Goal: Information Seeking & Learning: Learn about a topic

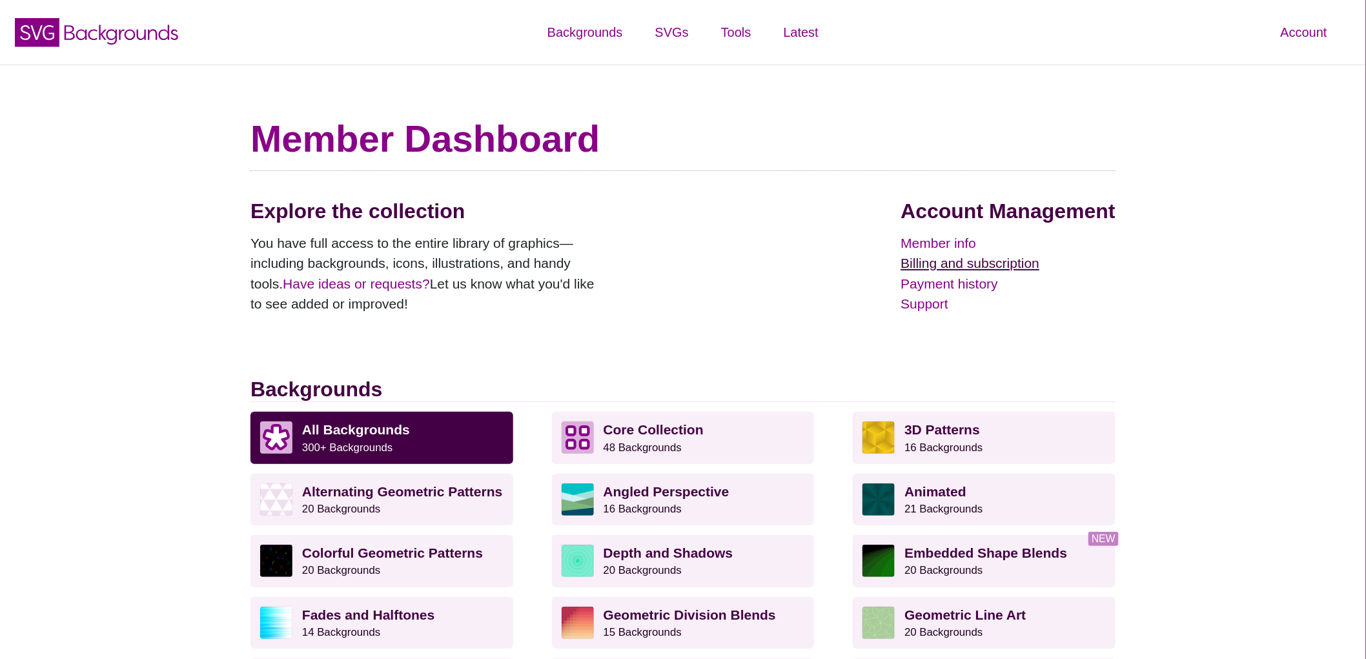
click at [943, 269] on link "Billing and subscription" at bounding box center [1008, 263] width 214 height 21
click at [956, 285] on link "Payment history" at bounding box center [1008, 284] width 214 height 21
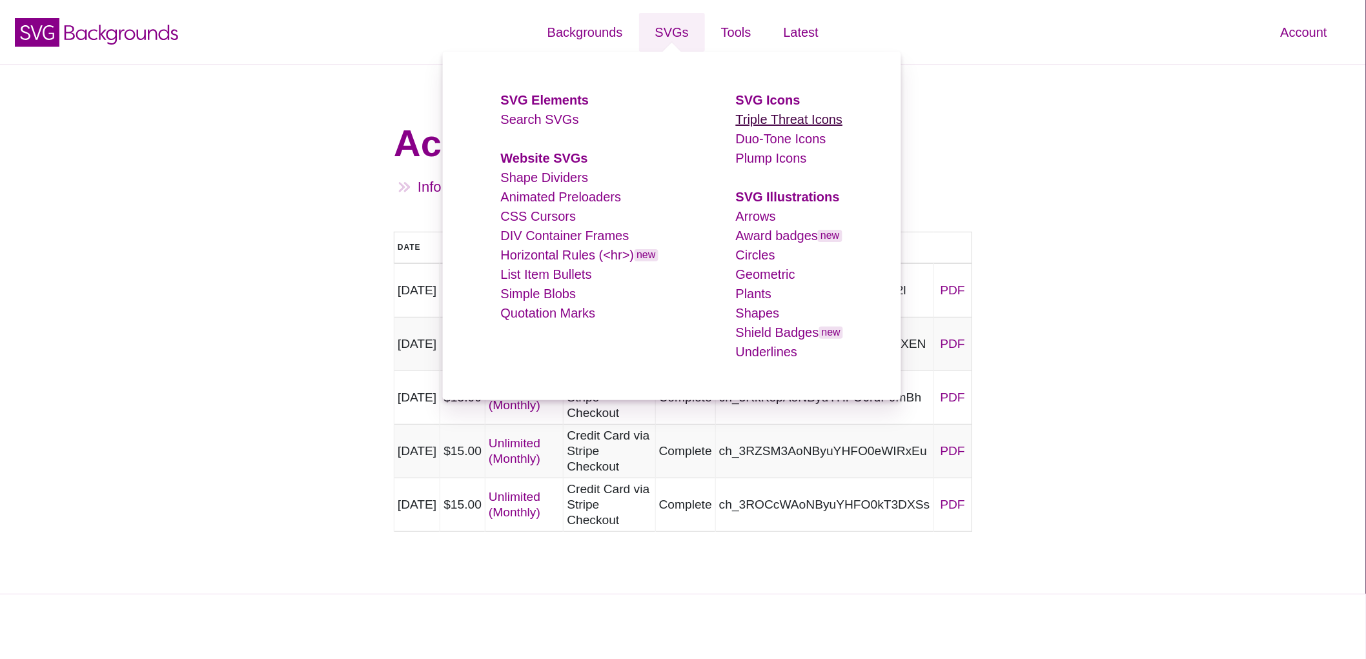
click at [822, 119] on link "Triple Threat Icons" at bounding box center [789, 119] width 107 height 14
click at [775, 142] on link "Duo-Tone Icons" at bounding box center [781, 139] width 90 height 14
click at [777, 162] on link "Plump Icons" at bounding box center [771, 158] width 71 height 14
click at [766, 219] on link "Arrows" at bounding box center [756, 216] width 40 height 14
drag, startPoint x: 770, startPoint y: 236, endPoint x: 758, endPoint y: 252, distance: 20.3
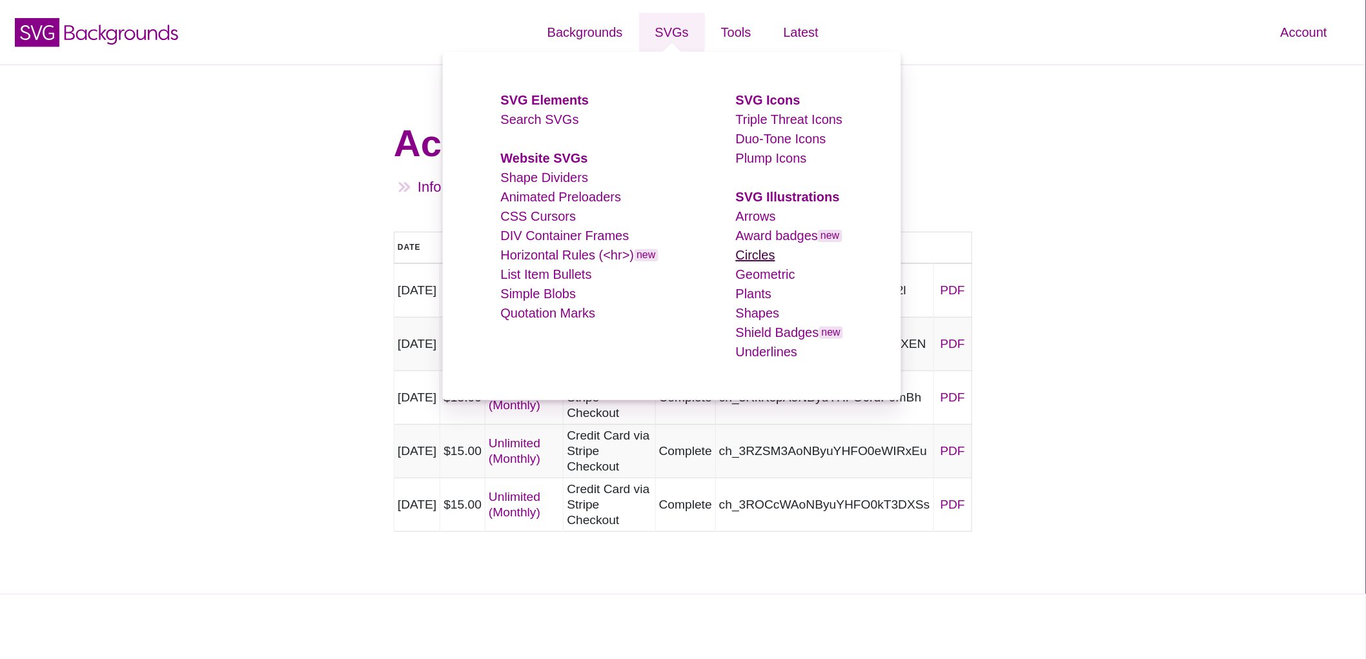
click at [771, 236] on link "Award badges new" at bounding box center [789, 236] width 107 height 14
drag, startPoint x: 751, startPoint y: 252, endPoint x: 757, endPoint y: 294, distance: 42.4
click at [751, 253] on link "Circles" at bounding box center [755, 255] width 39 height 14
click at [759, 270] on link "Geometric" at bounding box center [765, 274] width 59 height 14
drag, startPoint x: 754, startPoint y: 292, endPoint x: 752, endPoint y: 314, distance: 21.4
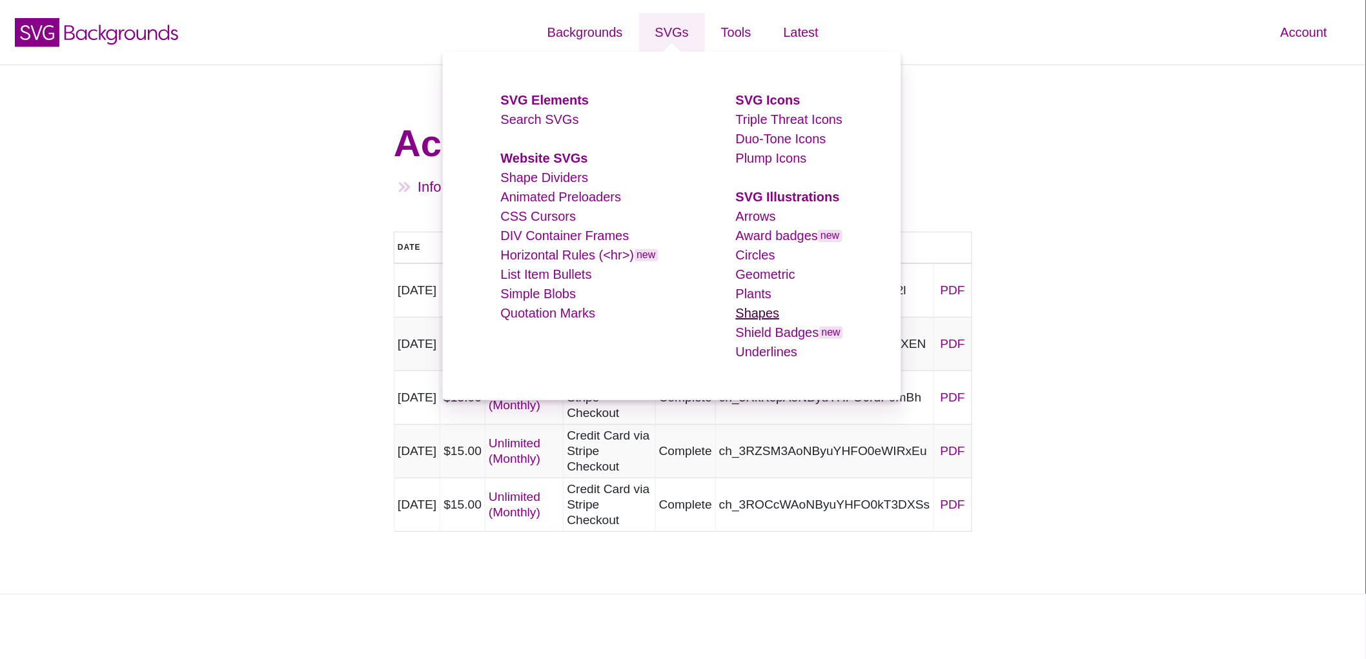
click at [755, 292] on link "Plants" at bounding box center [754, 294] width 36 height 14
click at [770, 328] on link "Shield Badges new" at bounding box center [789, 332] width 107 height 14
click at [766, 347] on link "Underlines" at bounding box center [767, 352] width 62 height 14
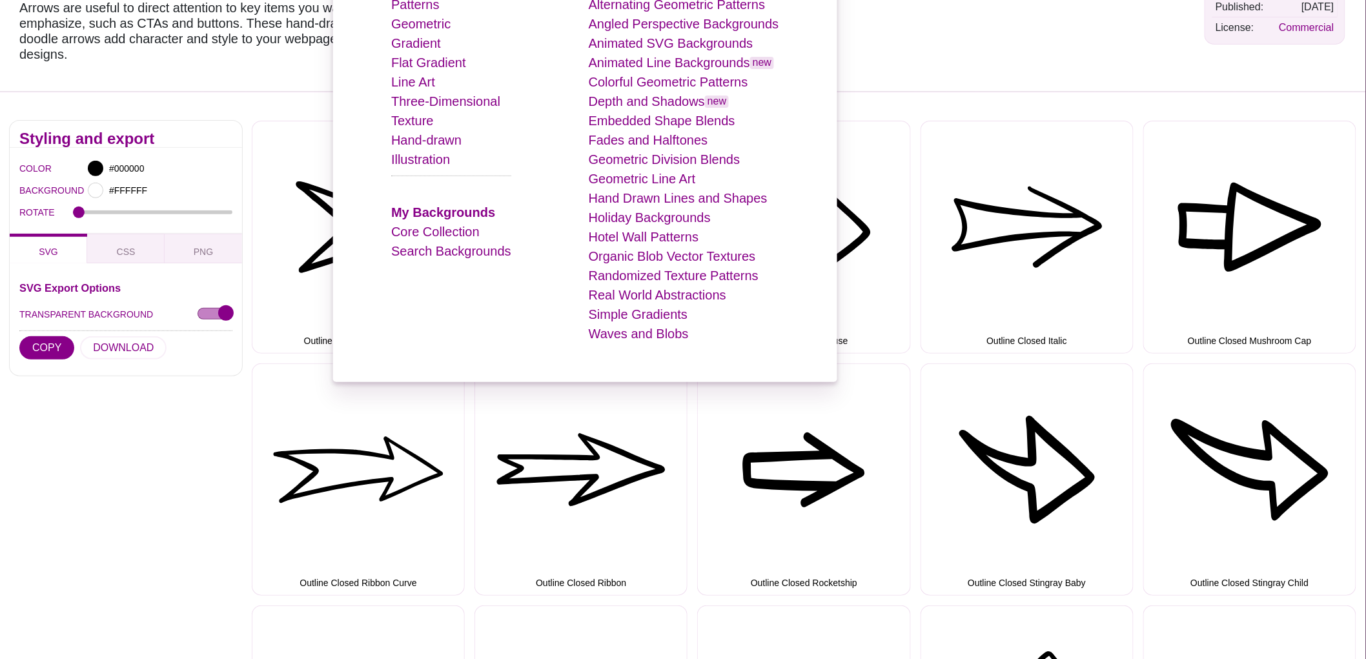
scroll to position [143, 0]
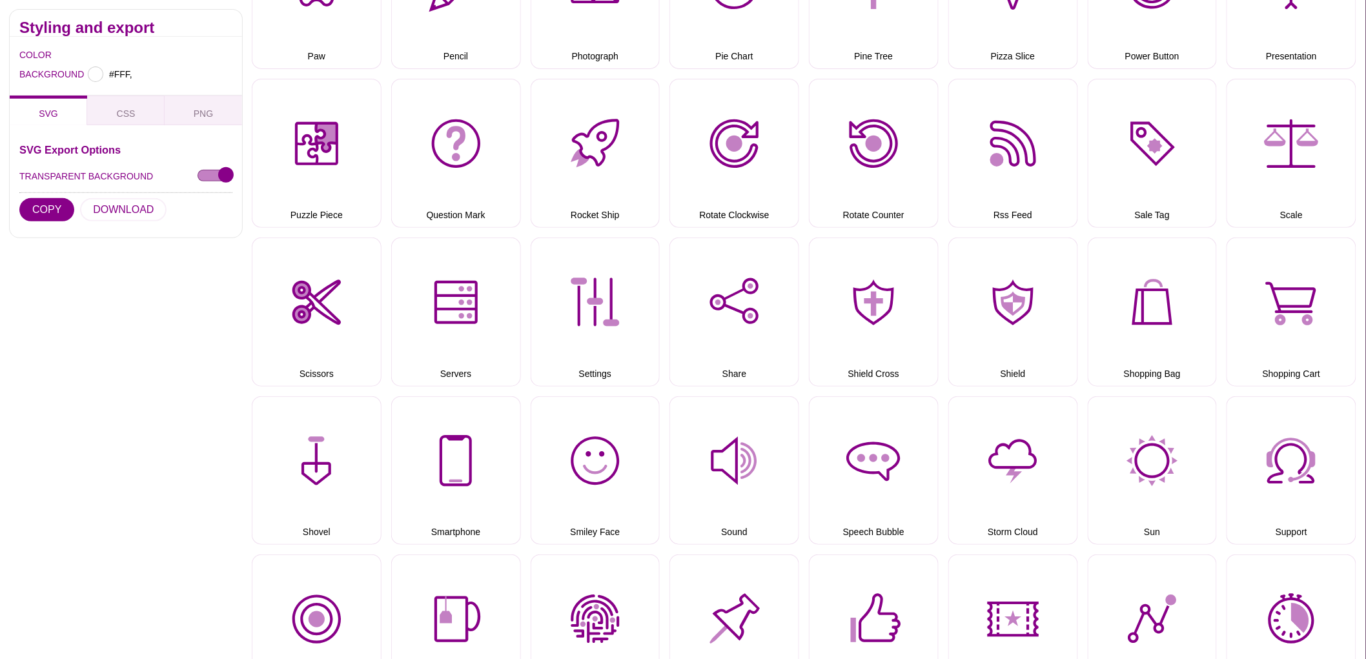
type input "#FFFFFF"
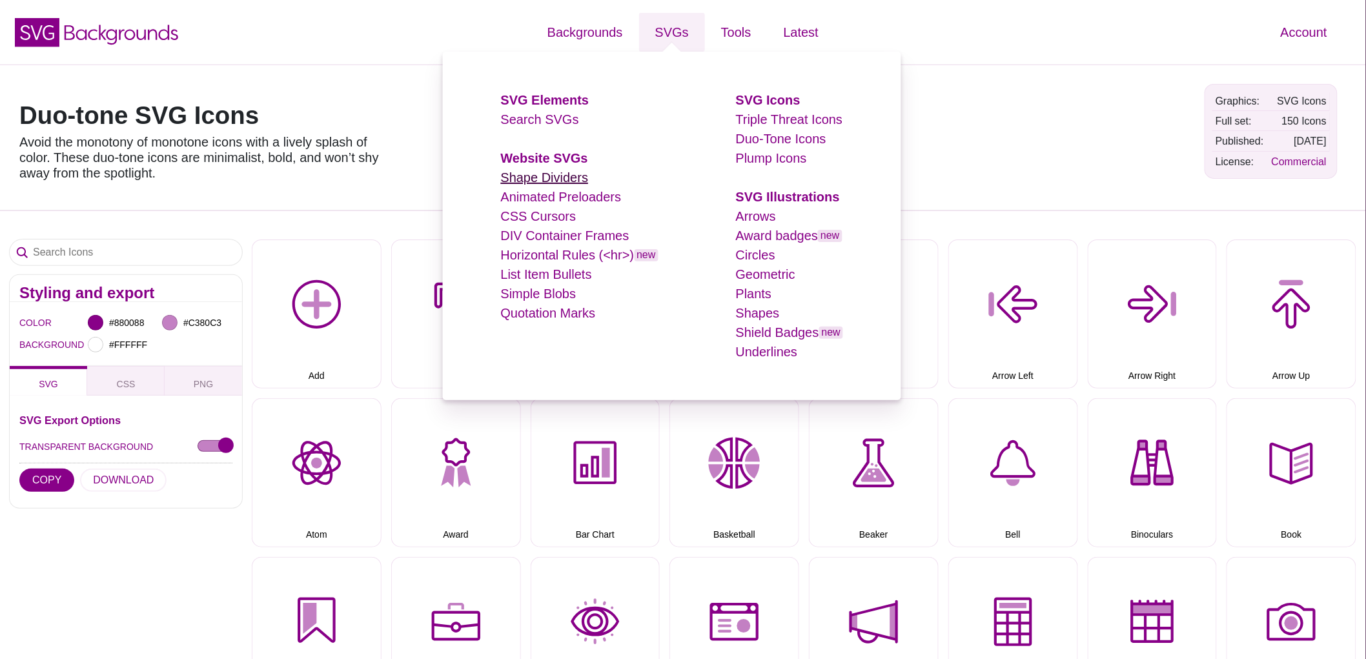
click at [538, 174] on link "Shape Dividers" at bounding box center [545, 177] width 88 height 14
click at [530, 197] on link "Animated Preloaders" at bounding box center [561, 197] width 121 height 14
click at [527, 215] on link "CSS Cursors" at bounding box center [539, 216] width 76 height 14
click at [533, 237] on link "DIV Container Frames" at bounding box center [565, 236] width 128 height 14
click at [529, 256] on link "Horizontal Rules (<hr>) new" at bounding box center [580, 255] width 158 height 14
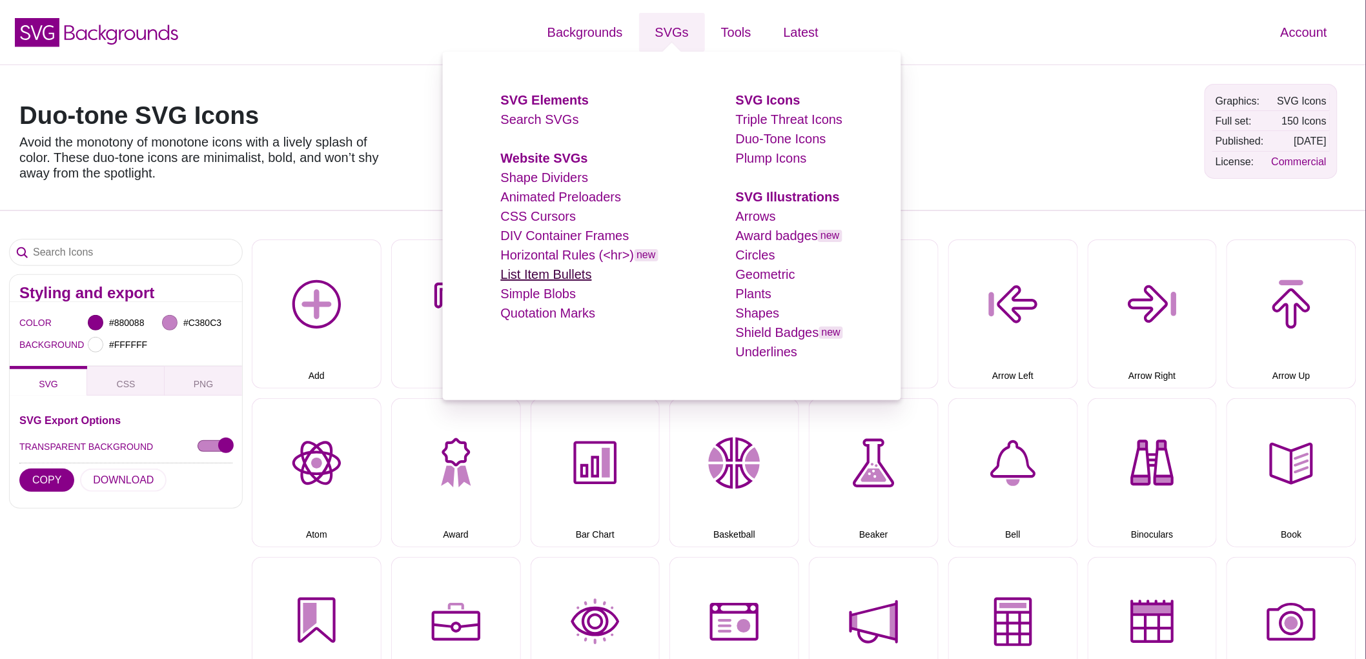
drag, startPoint x: 527, startPoint y: 274, endPoint x: 524, endPoint y: 296, distance: 21.5
click at [527, 274] on link "List Item Bullets" at bounding box center [546, 274] width 91 height 14
click at [525, 294] on link "Simple Blobs" at bounding box center [539, 294] width 76 height 14
click at [524, 313] on link "Quotation Marks" at bounding box center [548, 313] width 95 height 14
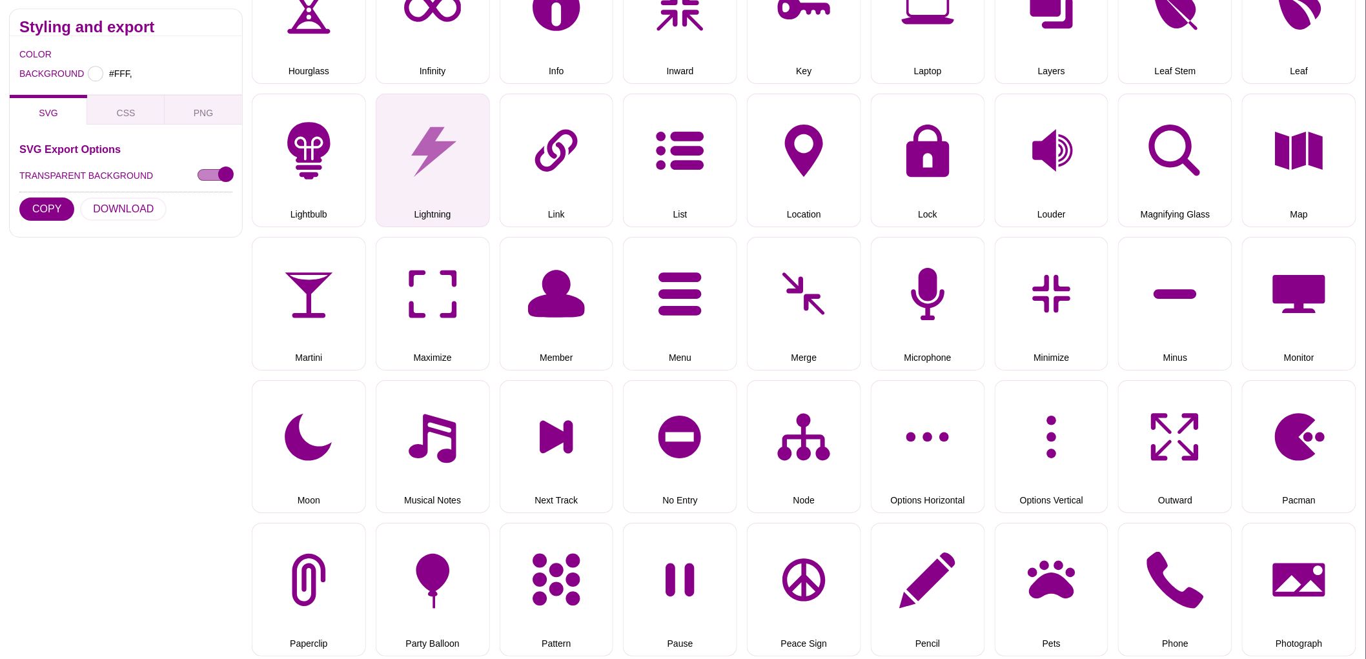
type input "#FFFFFF"
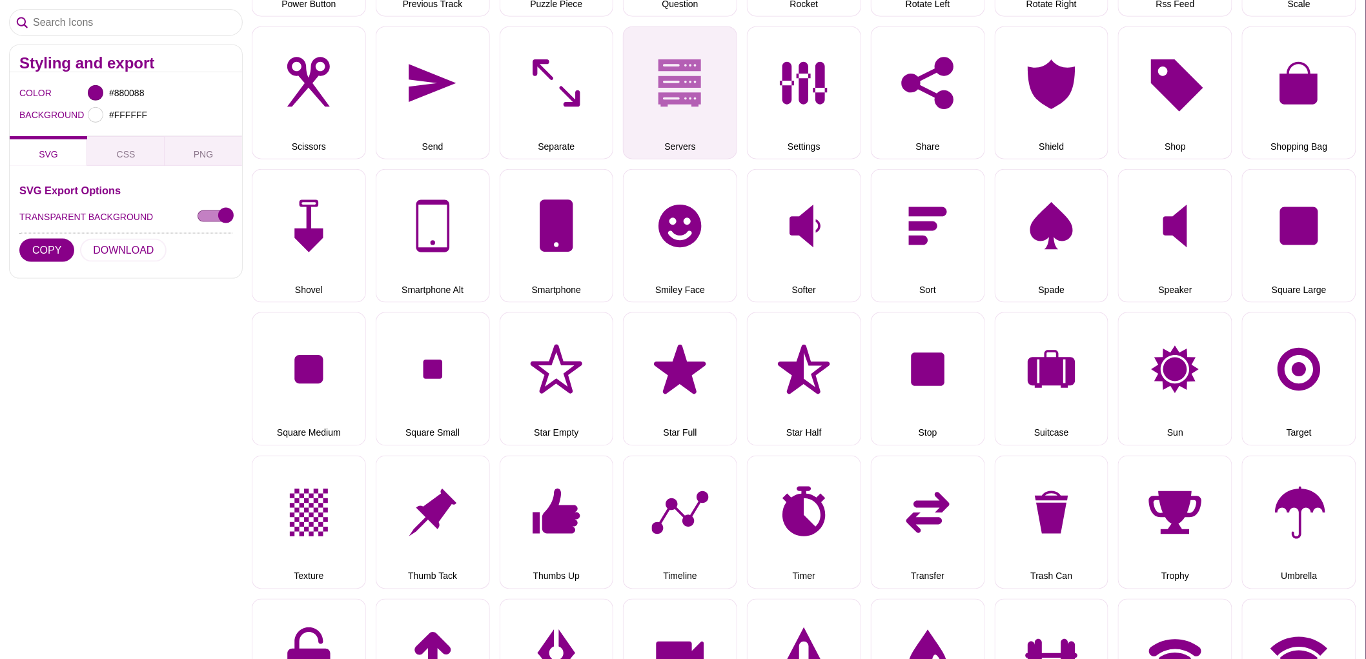
scroll to position [2570, 0]
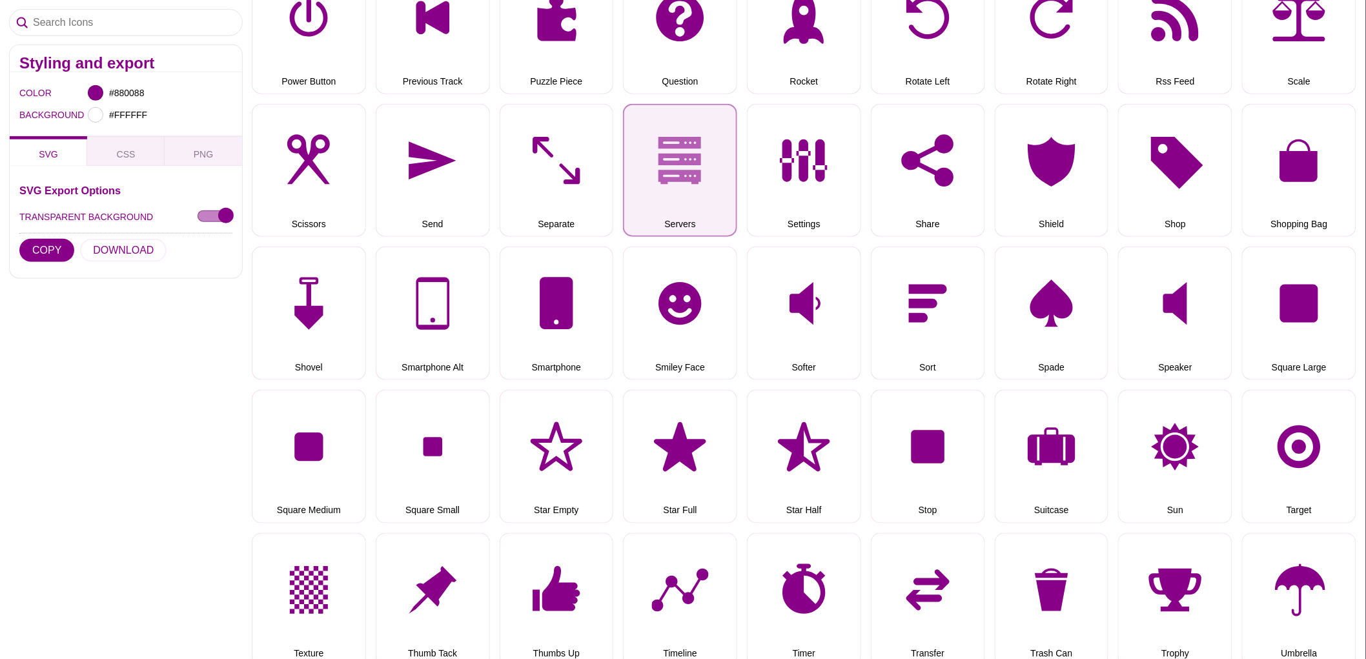
click at [698, 163] on button "Servers" at bounding box center [680, 171] width 114 height 134
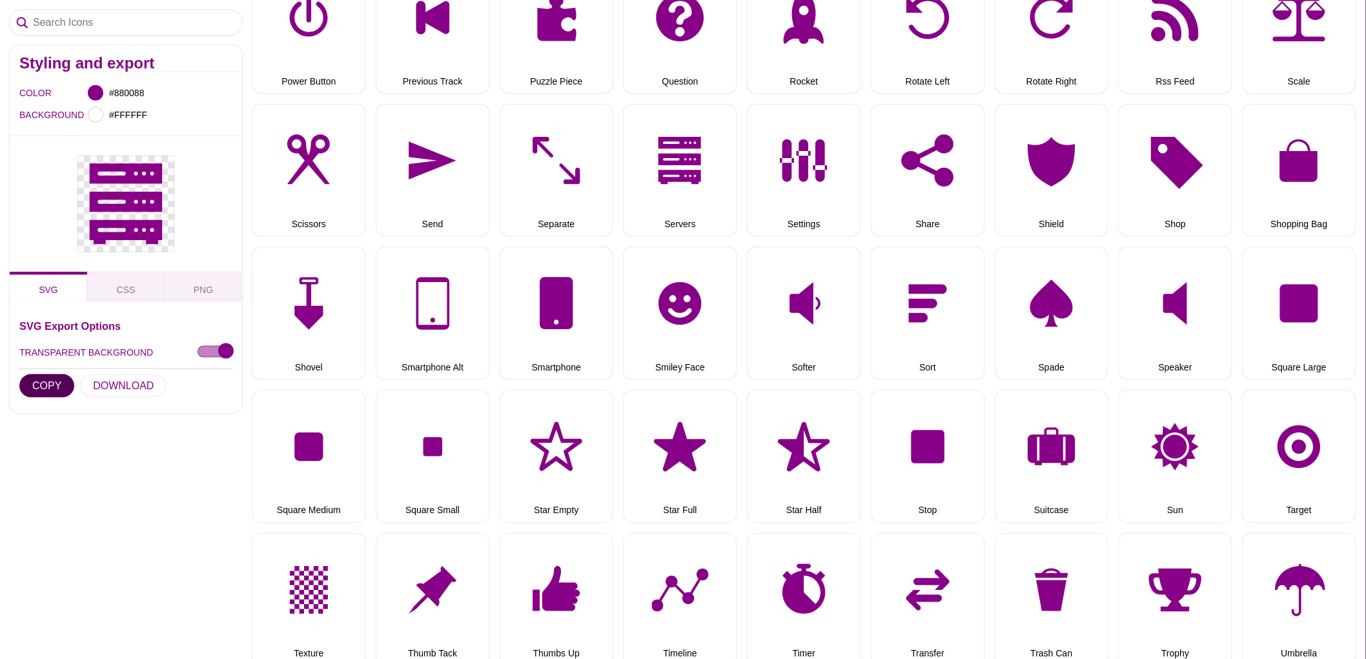
click at [44, 385] on button "COPY" at bounding box center [46, 385] width 55 height 23
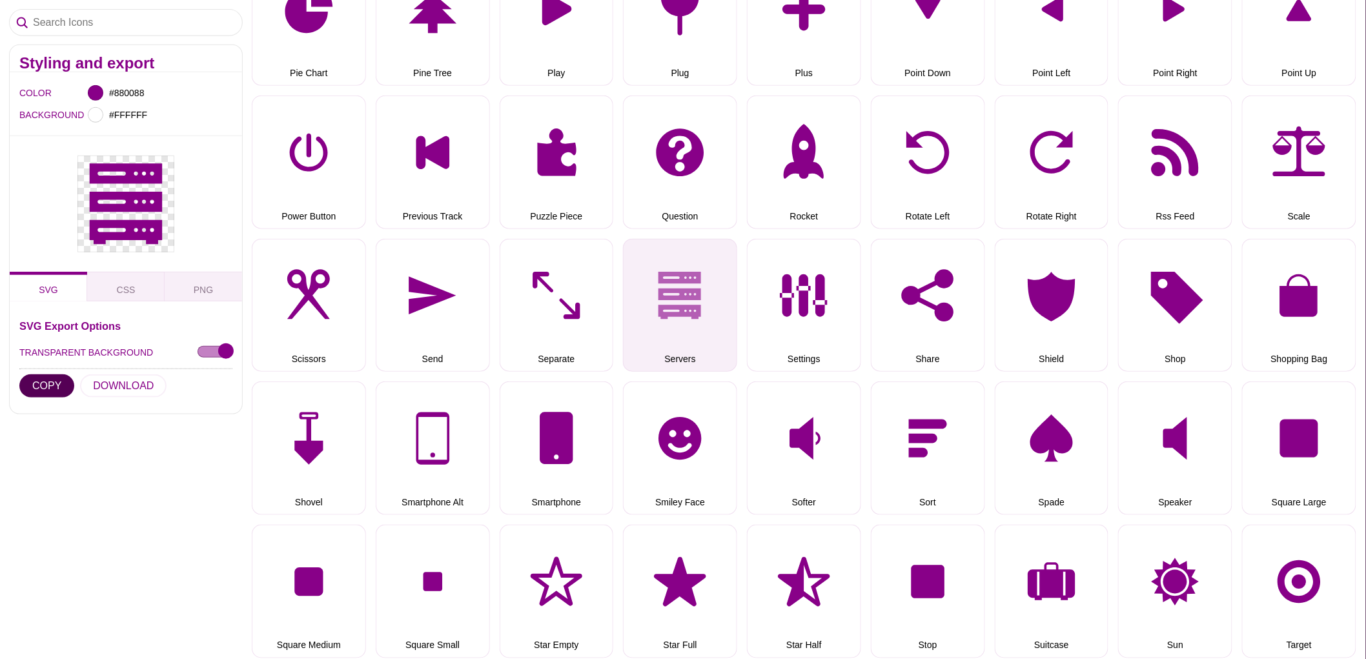
scroll to position [2426, 0]
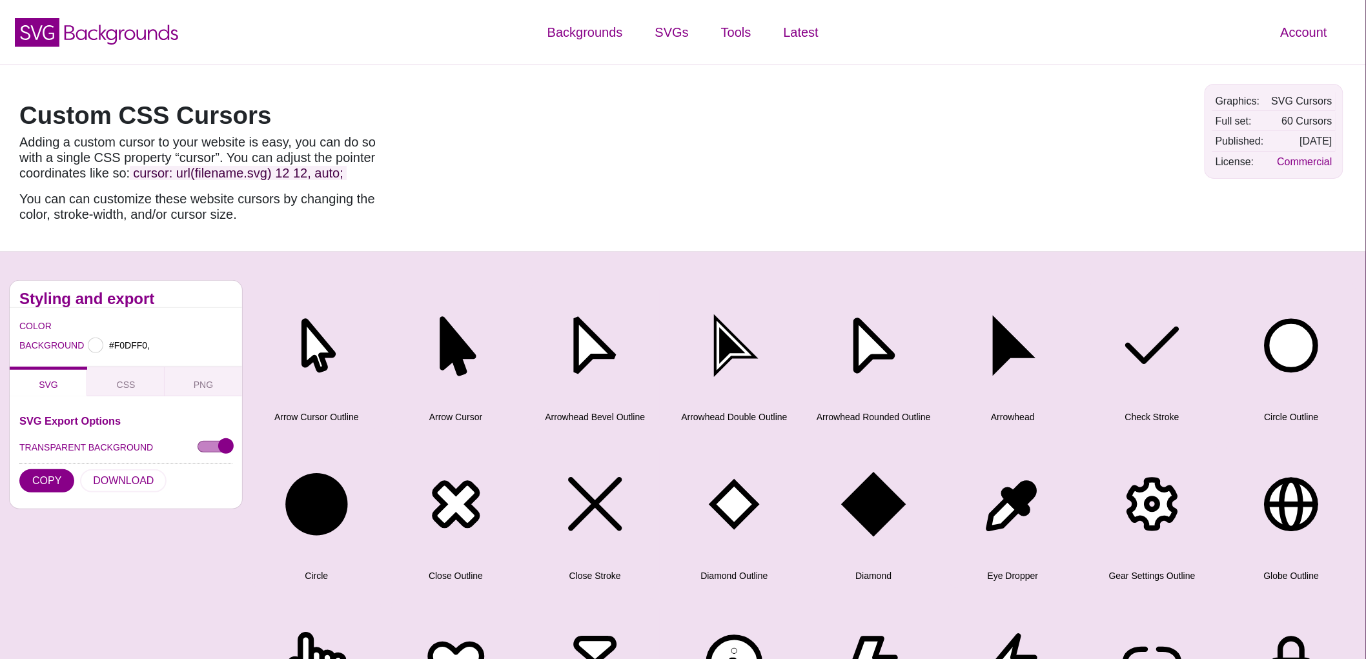
type input "#F0DFF0"
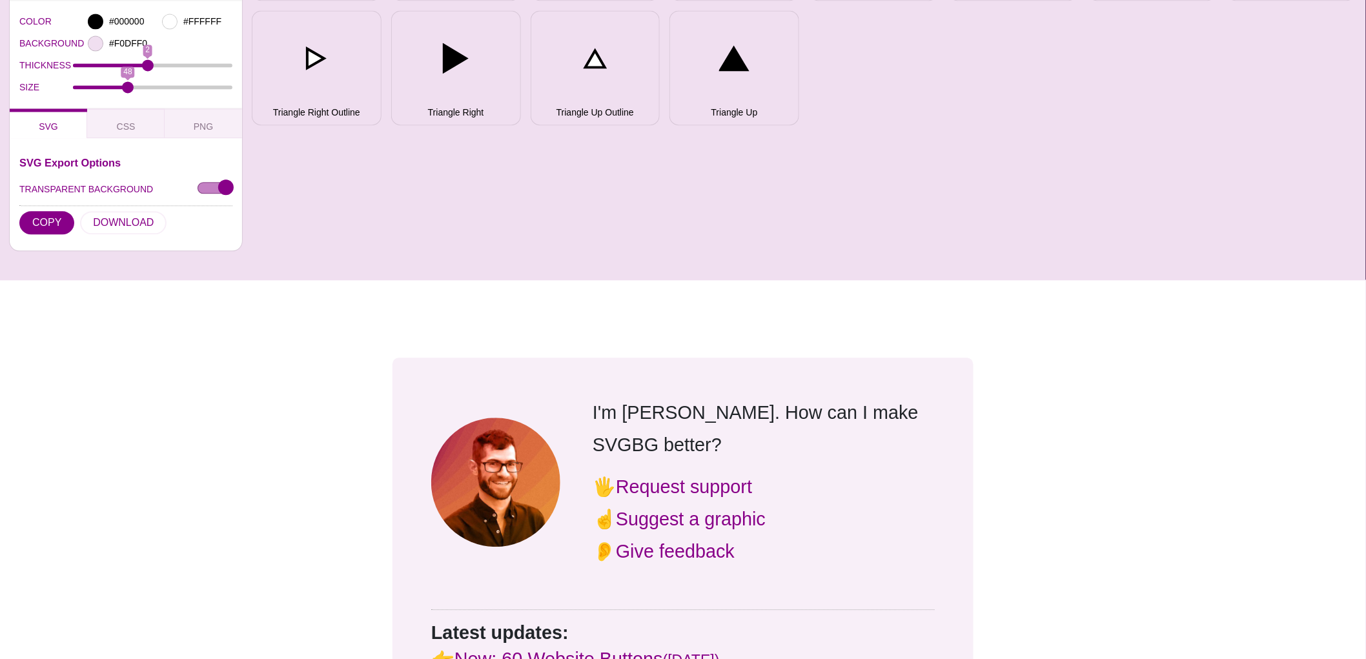
scroll to position [1147, 0]
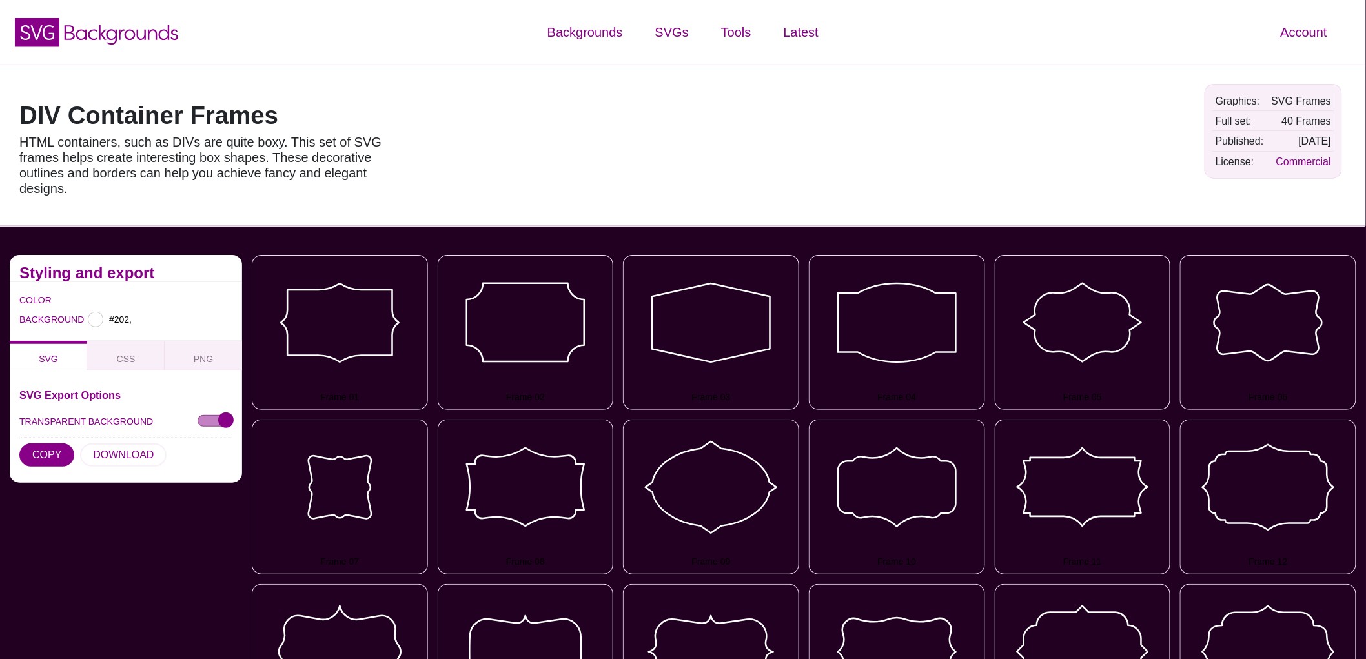
type input "#220022"
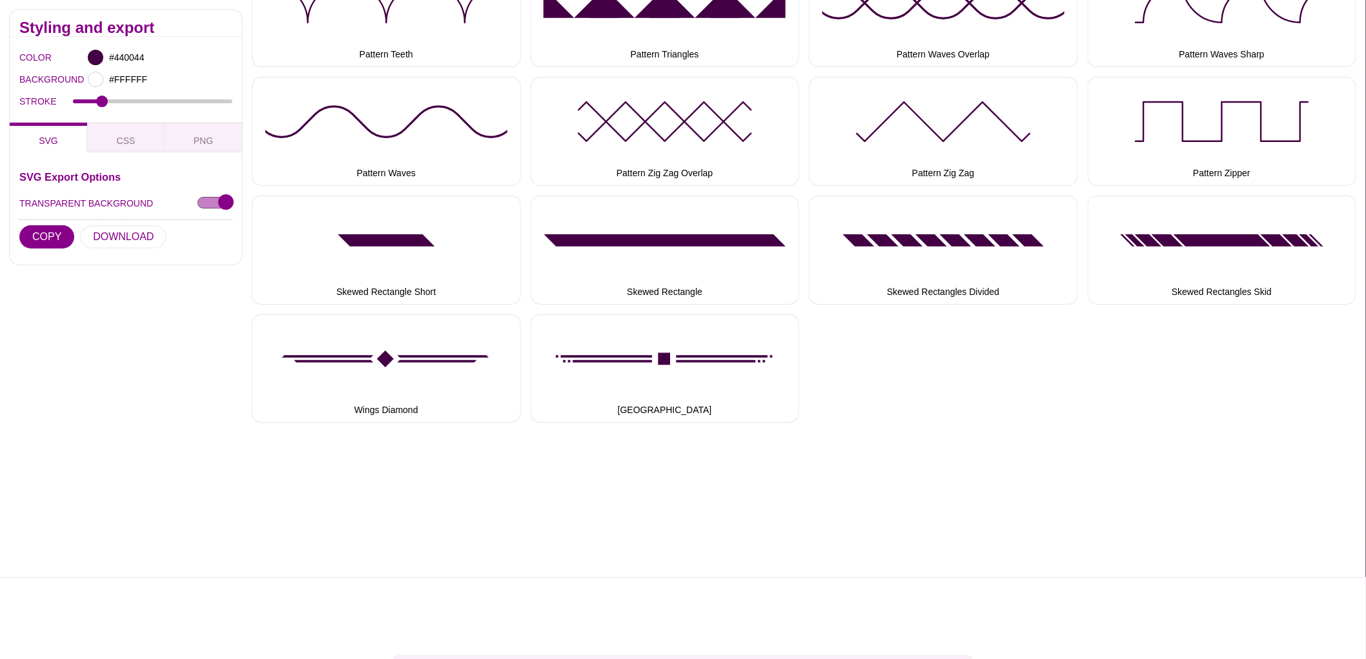
scroll to position [1937, 0]
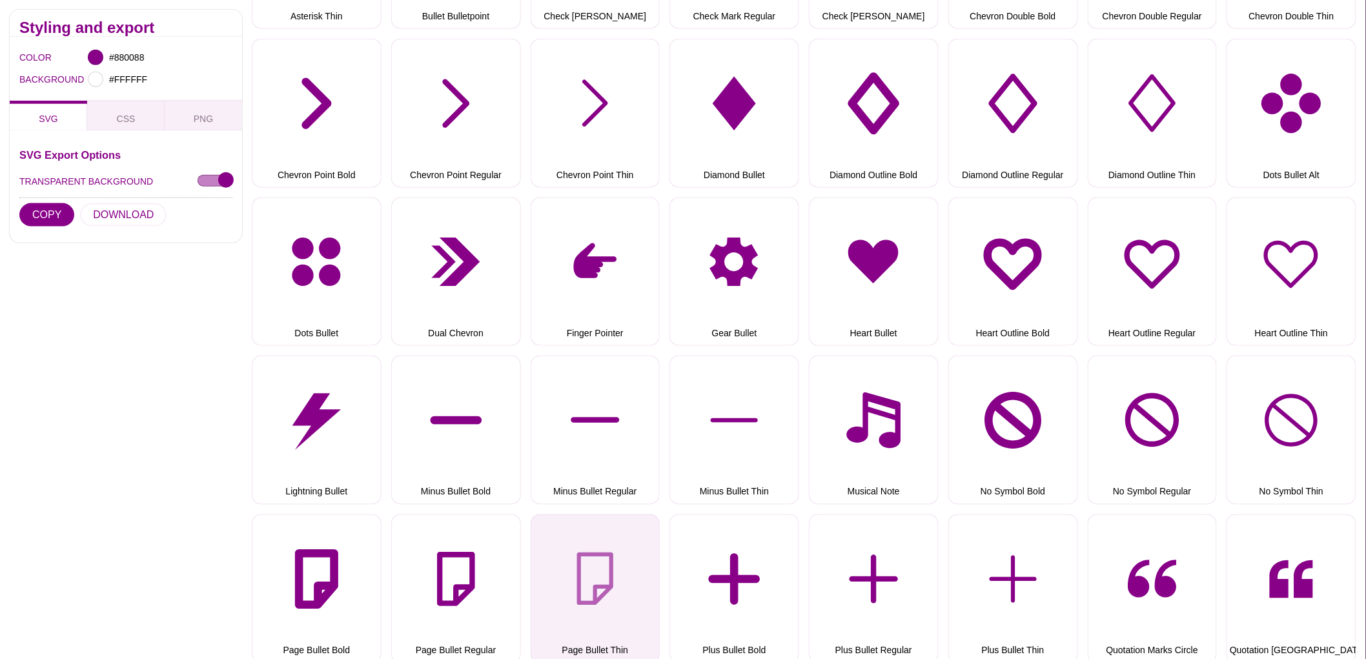
scroll to position [573, 0]
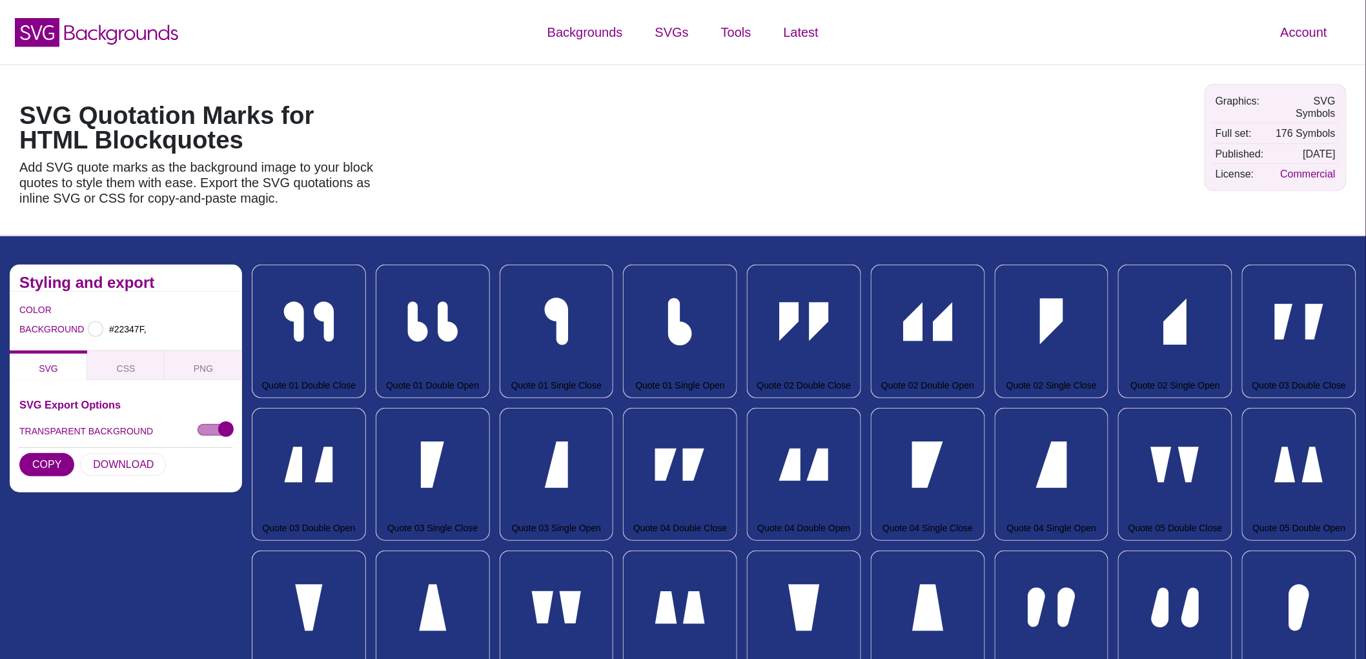
type input "#22347F"
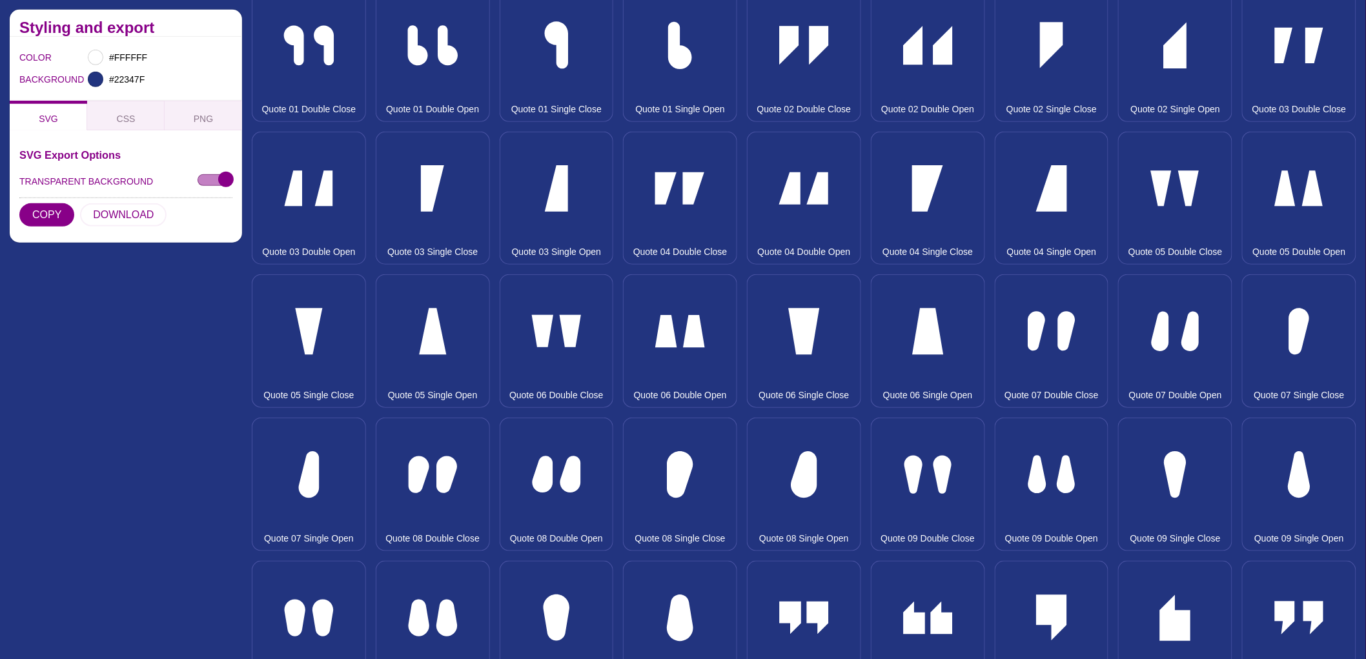
scroll to position [430, 0]
